Goal: Task Accomplishment & Management: Use online tool/utility

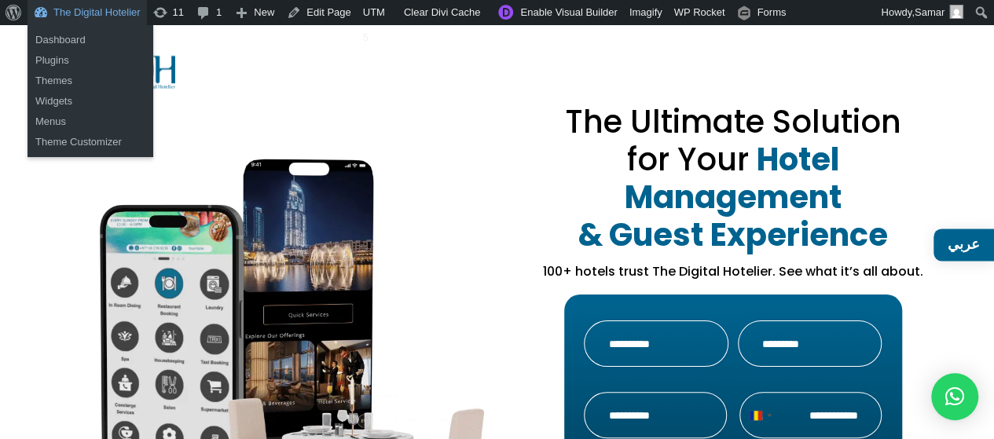
click at [68, 11] on link "The Digital Hotelier" at bounding box center [86, 12] width 119 height 25
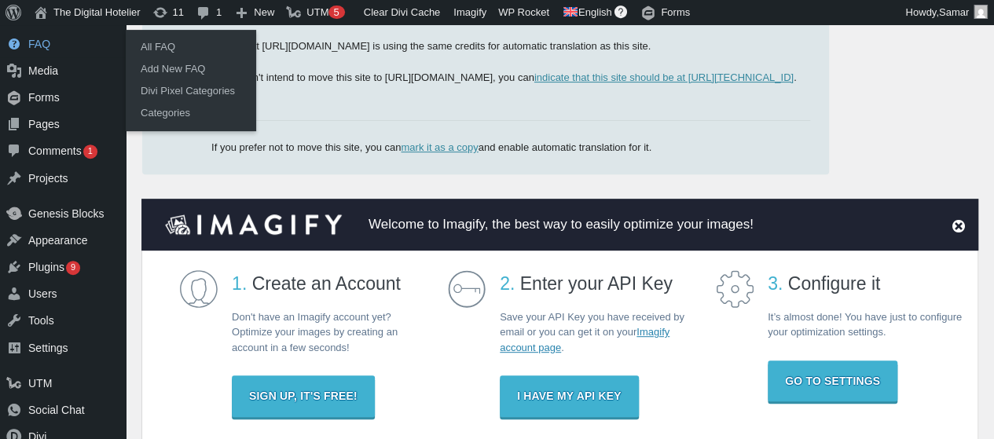
scroll to position [236, 0]
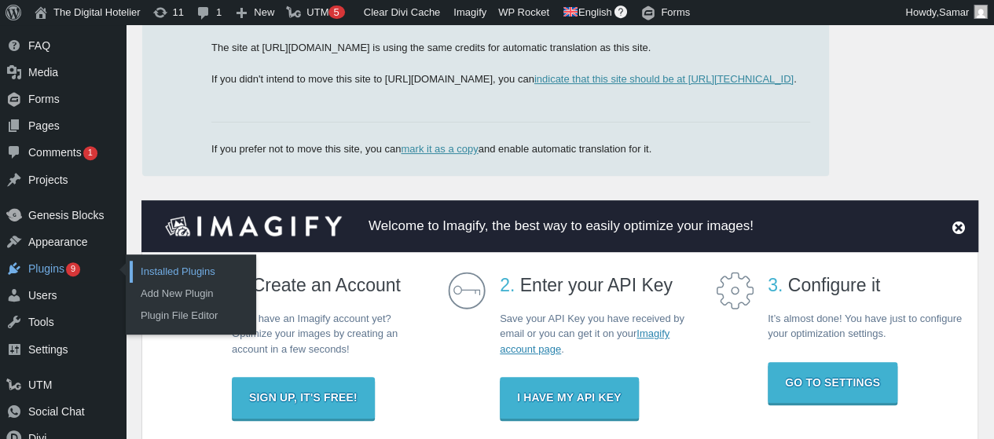
click at [151, 272] on link "Installed Plugins" at bounding box center [193, 272] width 126 height 22
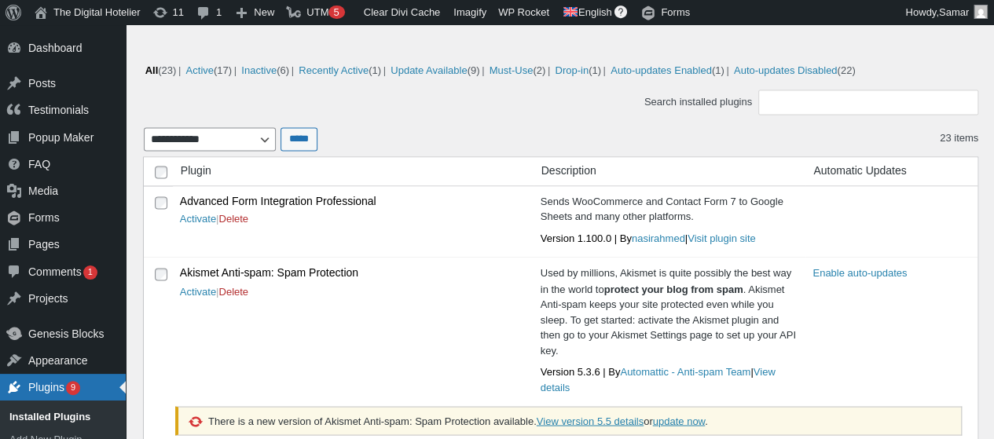
scroll to position [1192, 0]
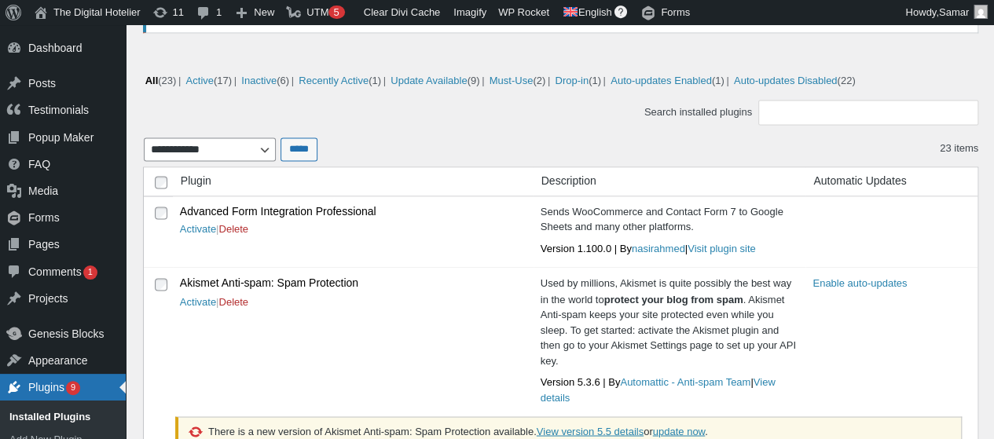
click at [286, 211] on strong "Advanced Form Integration Professional" at bounding box center [352, 212] width 344 height 16
copy strong "Advanced Form Integration Professional"
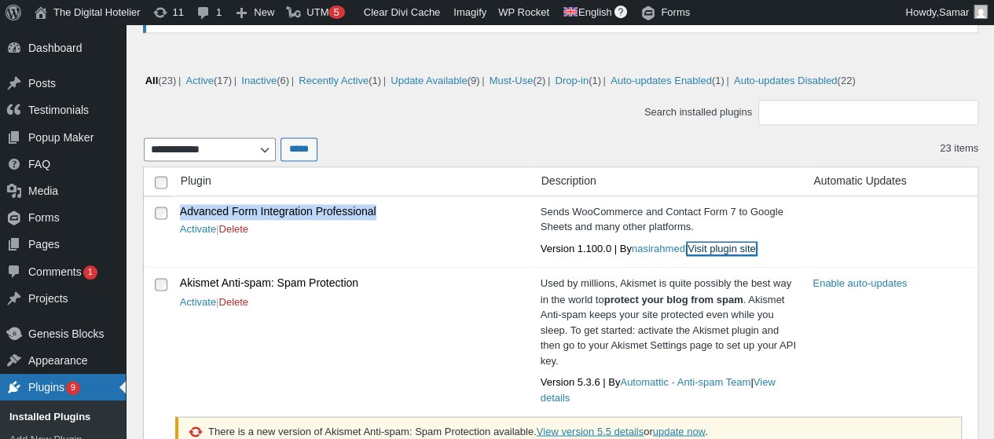
click at [687, 243] on link "Visit plugin site" at bounding box center [721, 249] width 68 height 12
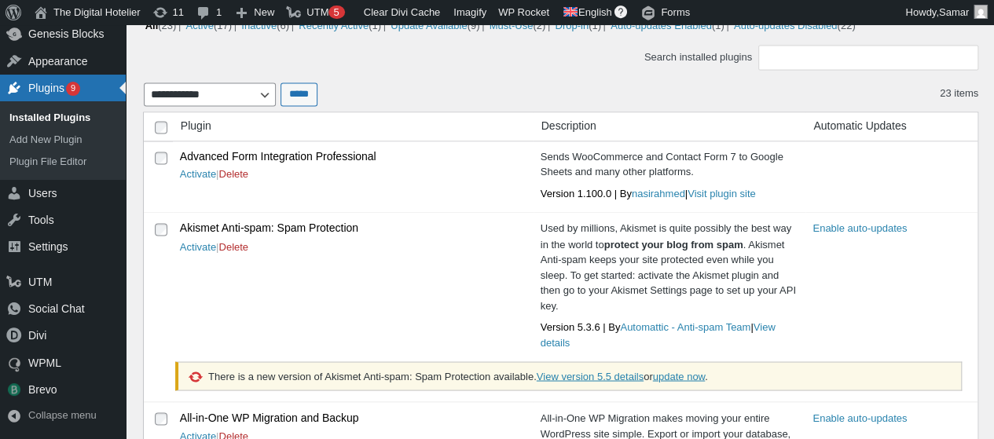
scroll to position [1192, 0]
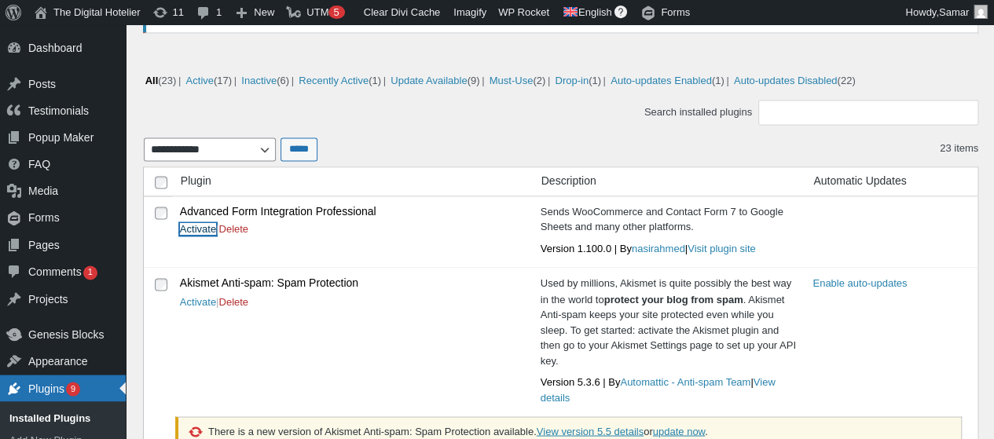
click at [203, 228] on link "Activate" at bounding box center [198, 229] width 36 height 12
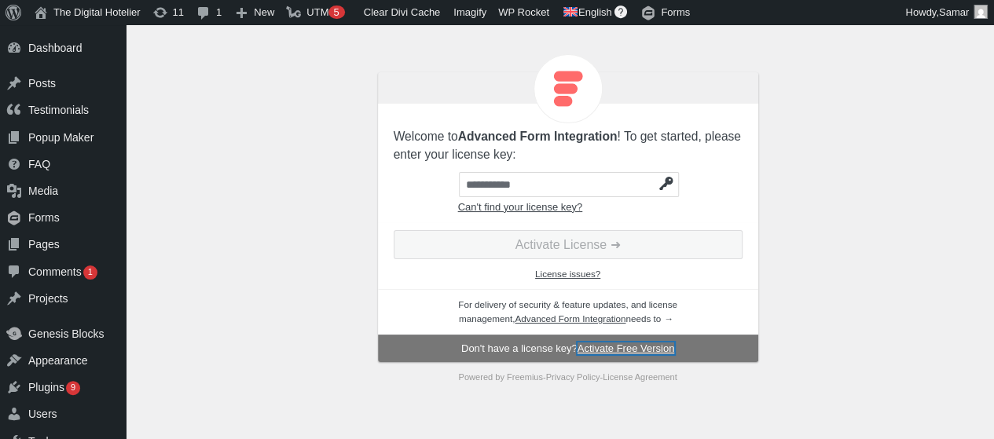
click at [639, 346] on link "Activate Free Version" at bounding box center [625, 348] width 97 height 12
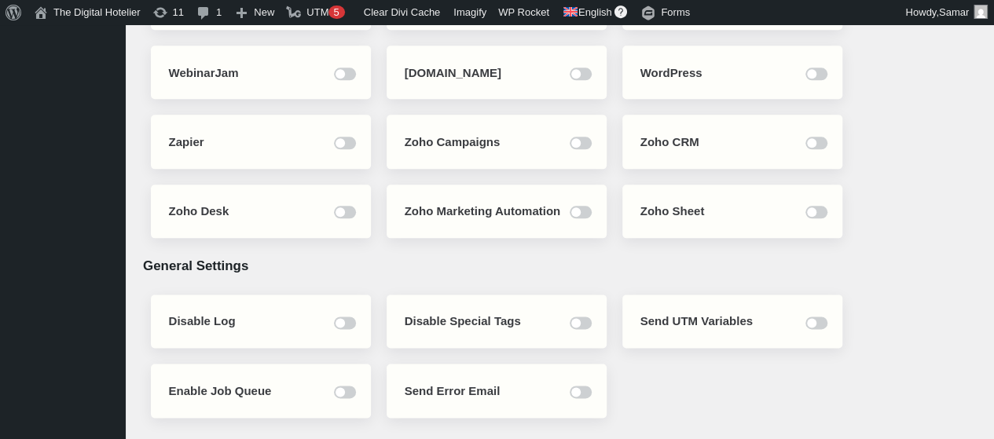
scroll to position [2237, 0]
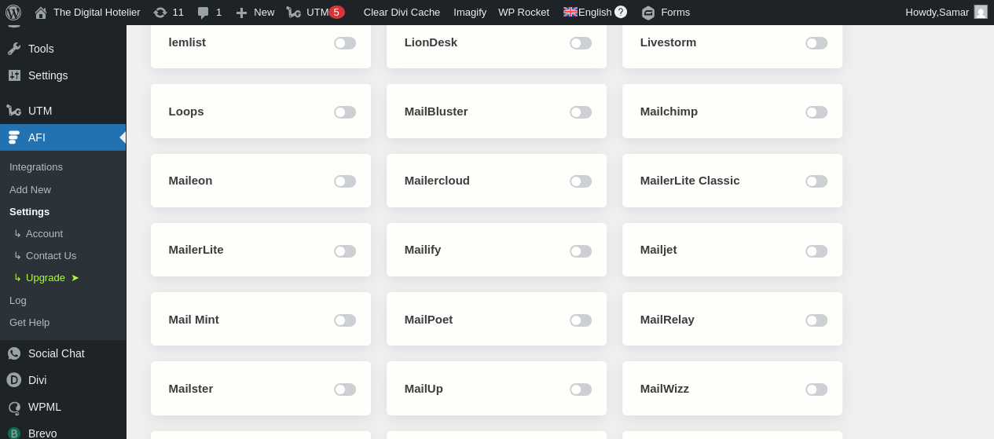
scroll to position [3014, 0]
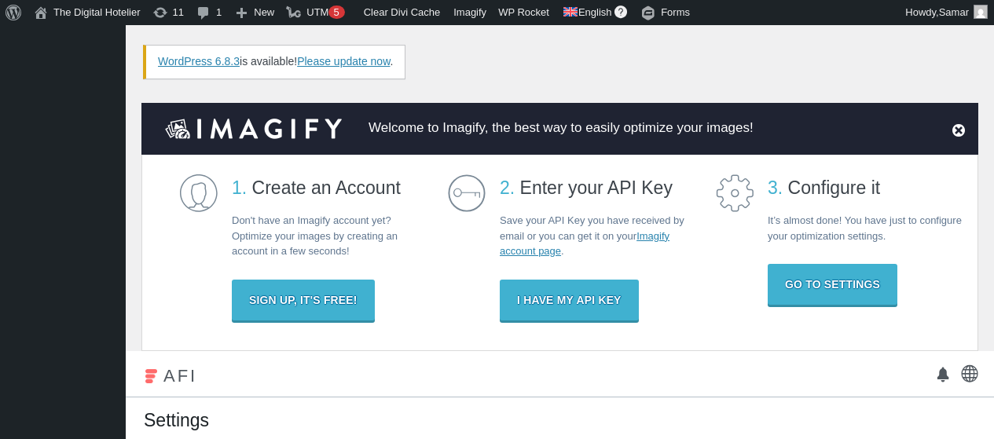
scroll to position [3014, 0]
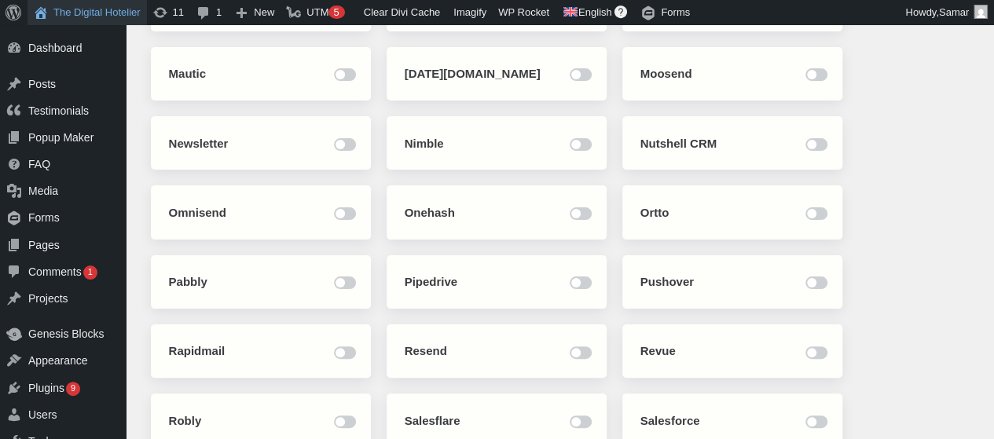
click at [106, 5] on link "The Digital Hotelier" at bounding box center [86, 12] width 119 height 25
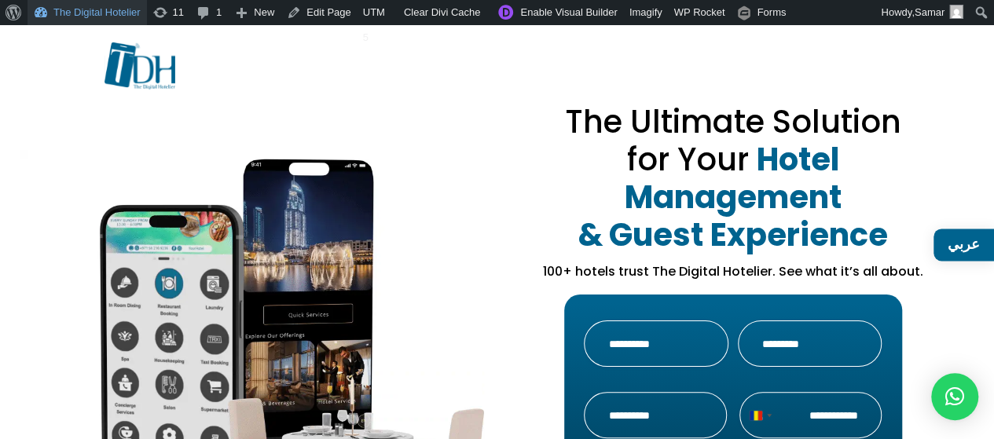
click at [104, 15] on link "The Digital Hotelier" at bounding box center [86, 12] width 119 height 25
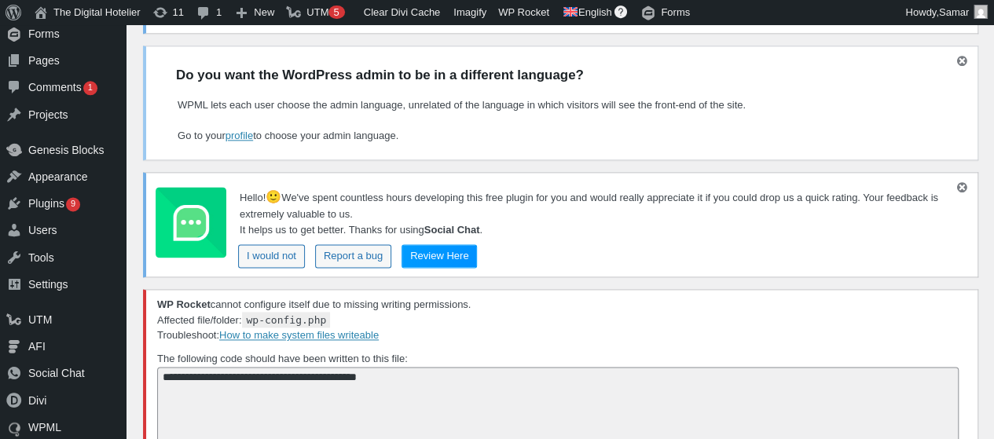
scroll to position [1021, 0]
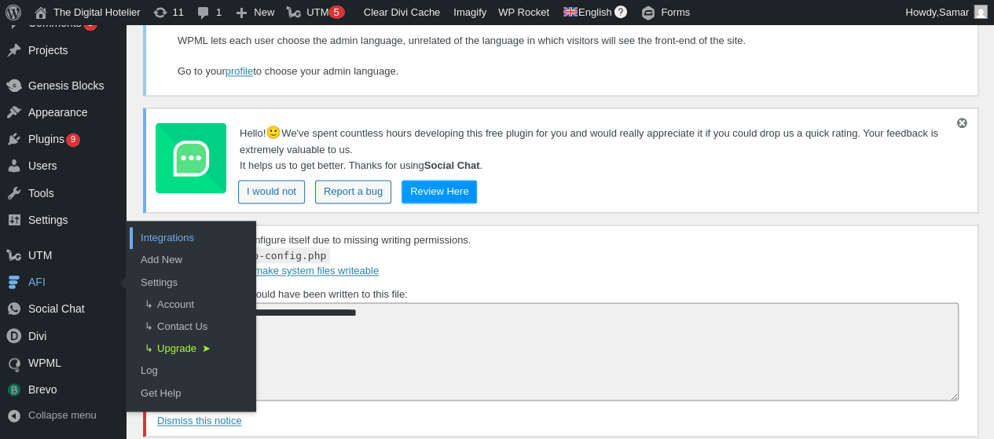
click at [189, 243] on link "Integrations" at bounding box center [193, 238] width 126 height 22
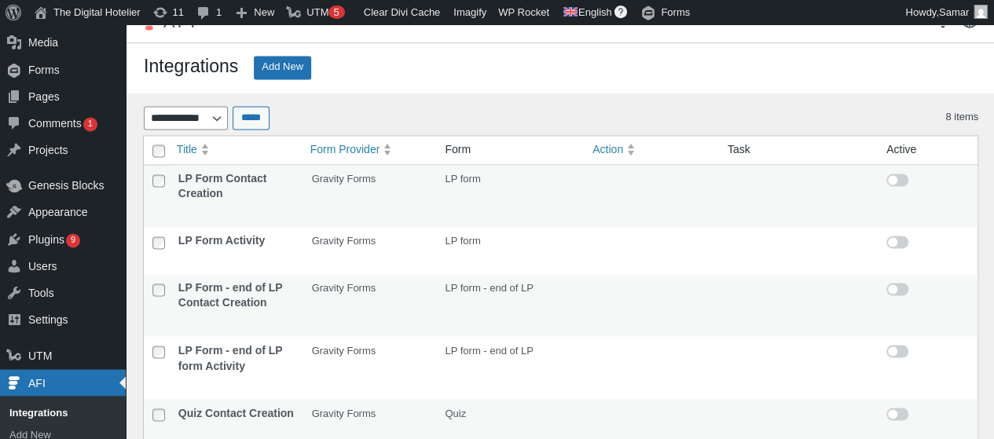
scroll to position [1119, 0]
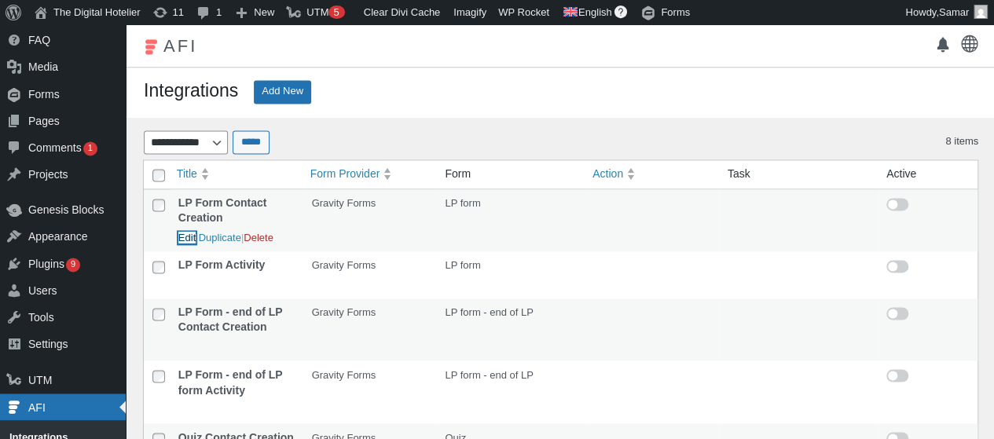
click at [181, 232] on link "Edit" at bounding box center [186, 238] width 17 height 12
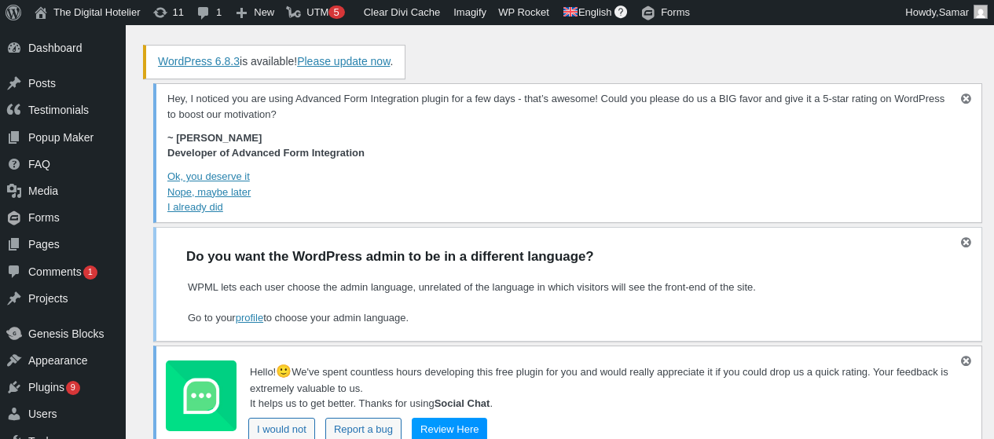
select select "**********"
select select "*"
select select "**********"
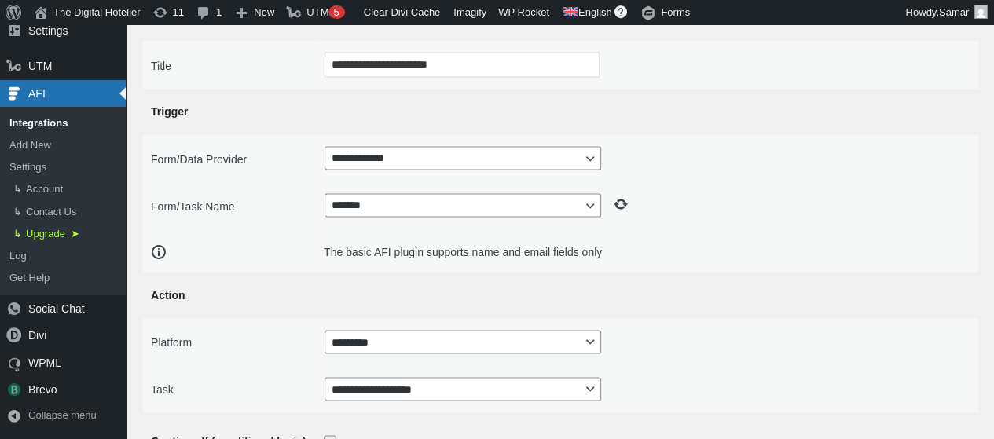
scroll to position [1398, 0]
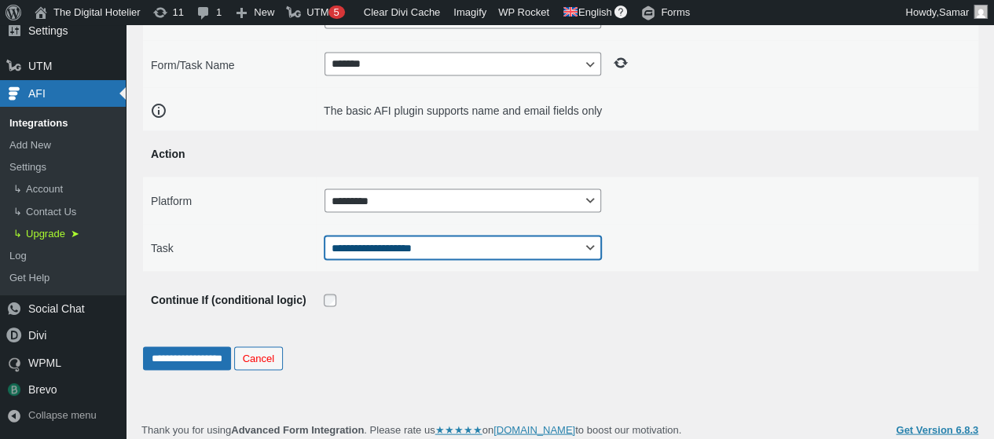
click at [512, 245] on select "**********" at bounding box center [462, 248] width 277 height 24
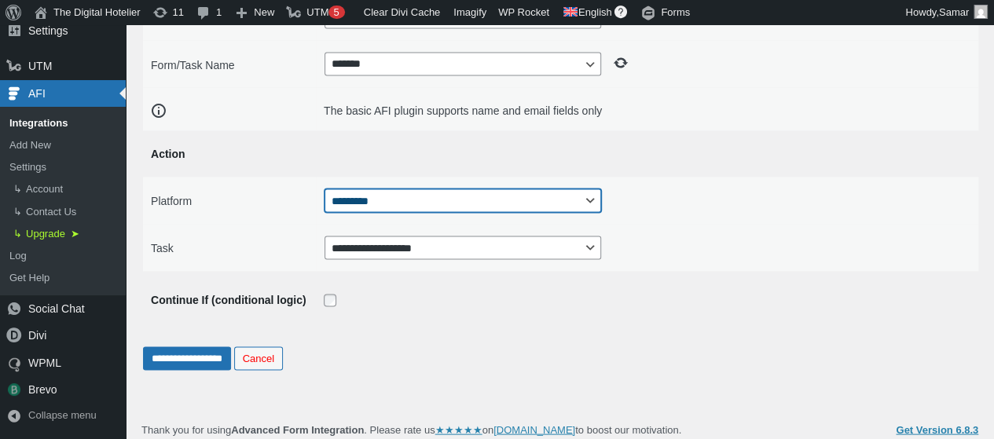
click at [520, 205] on select "********* *******" at bounding box center [462, 201] width 277 height 24
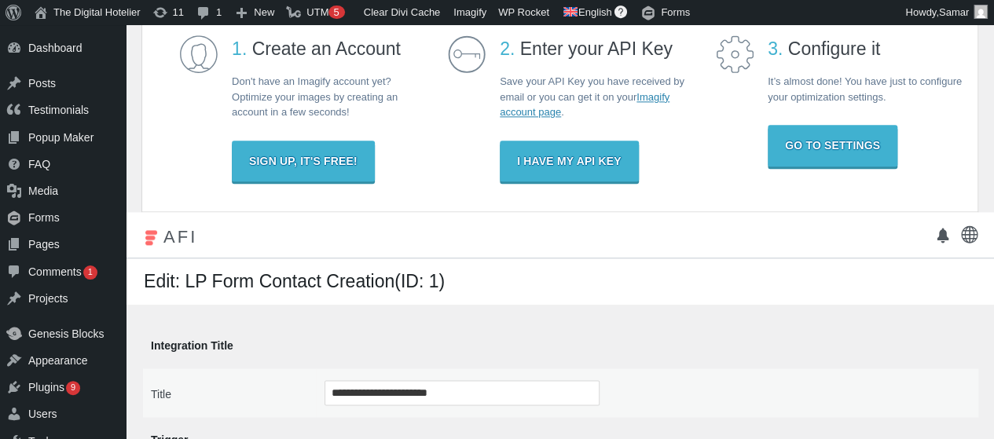
scroll to position [927, 0]
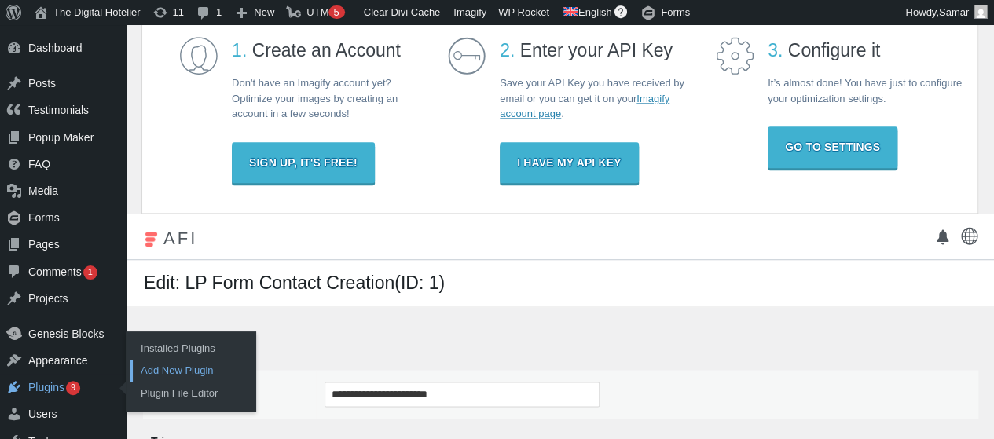
click at [164, 367] on link "Add New Plugin" at bounding box center [193, 371] width 126 height 22
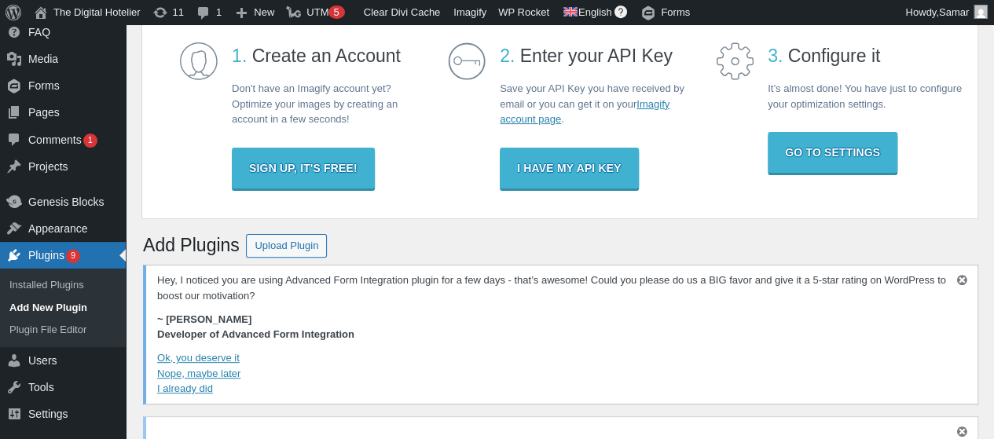
scroll to position [236, 0]
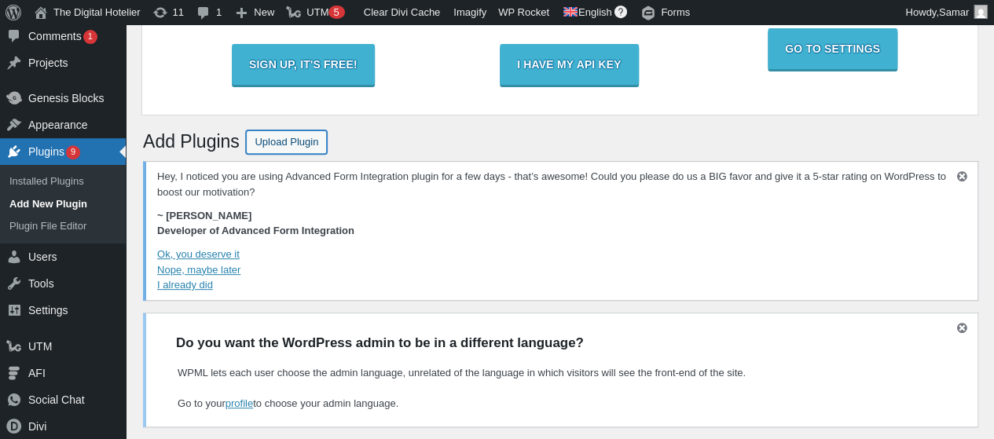
click at [282, 144] on span "Upload Plugin" at bounding box center [287, 142] width 64 height 12
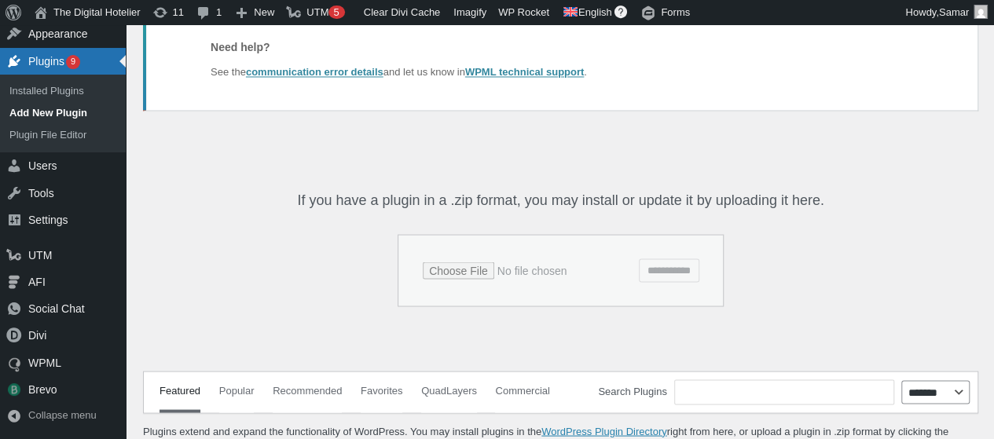
scroll to position [1335, 0]
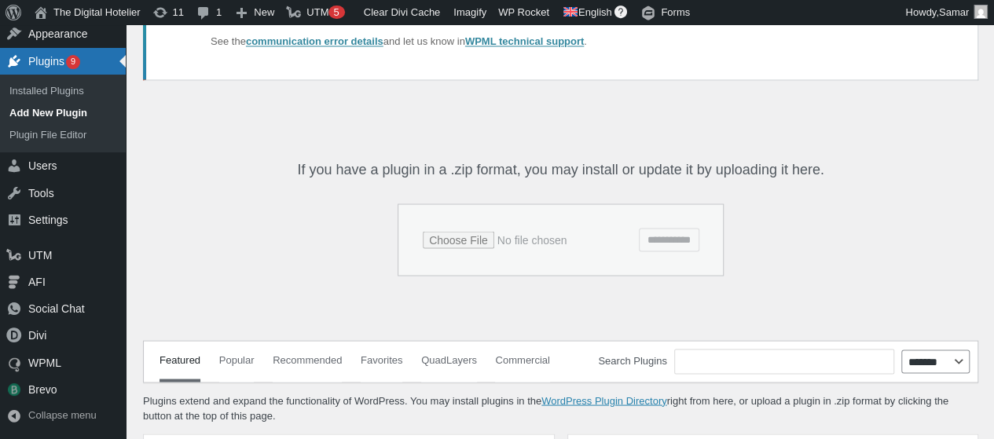
click at [484, 229] on input "Plugin zip file" at bounding box center [527, 240] width 208 height 22
type input "**********"
click at [677, 228] on input "**********" at bounding box center [669, 240] width 60 height 24
